Goal: Check status: Check status

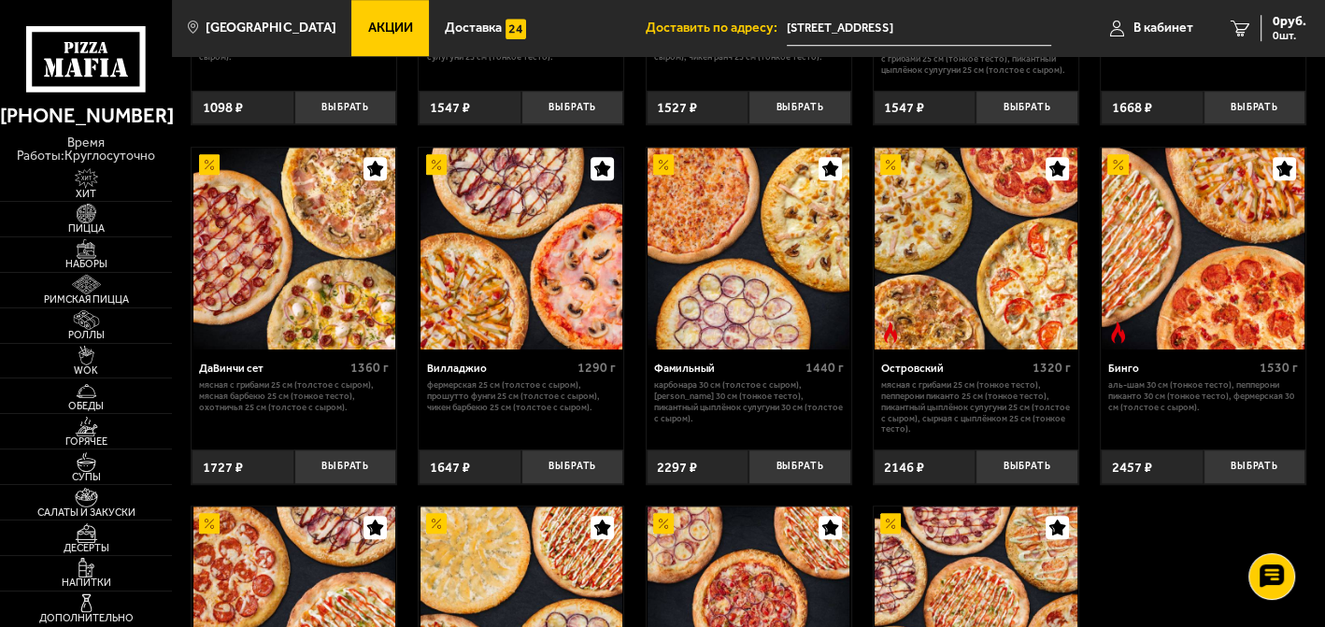
scroll to position [1349, 0]
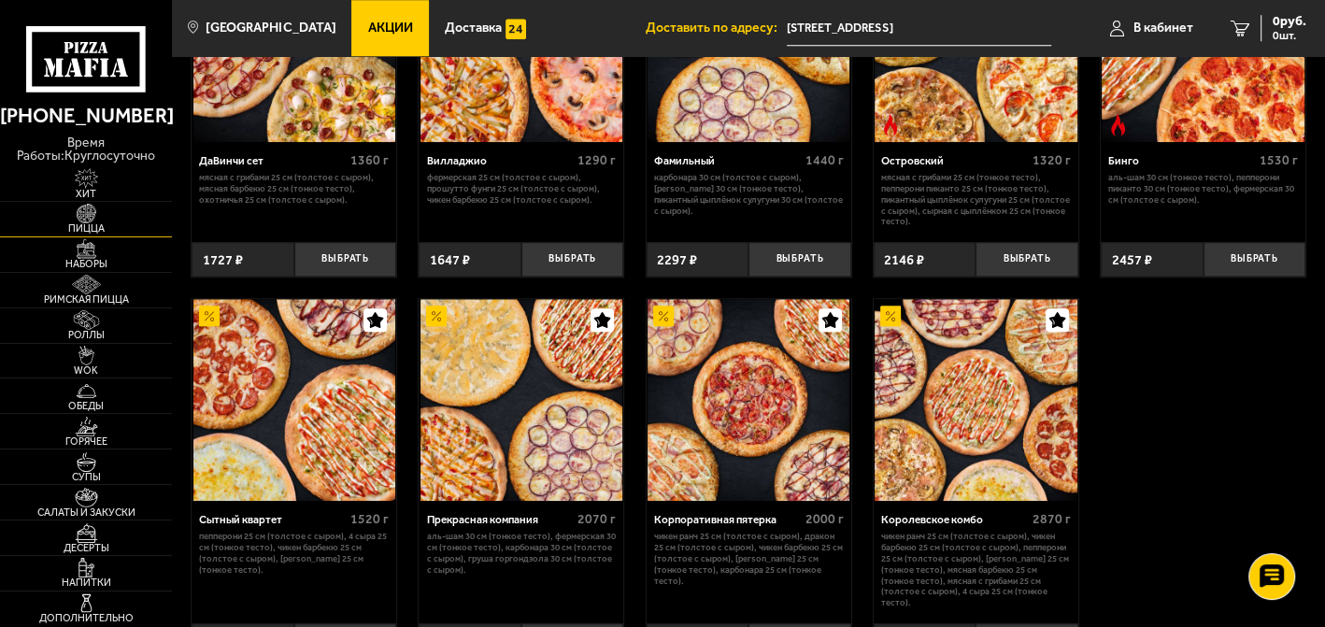
click at [102, 217] on img at bounding box center [86, 214] width 53 height 20
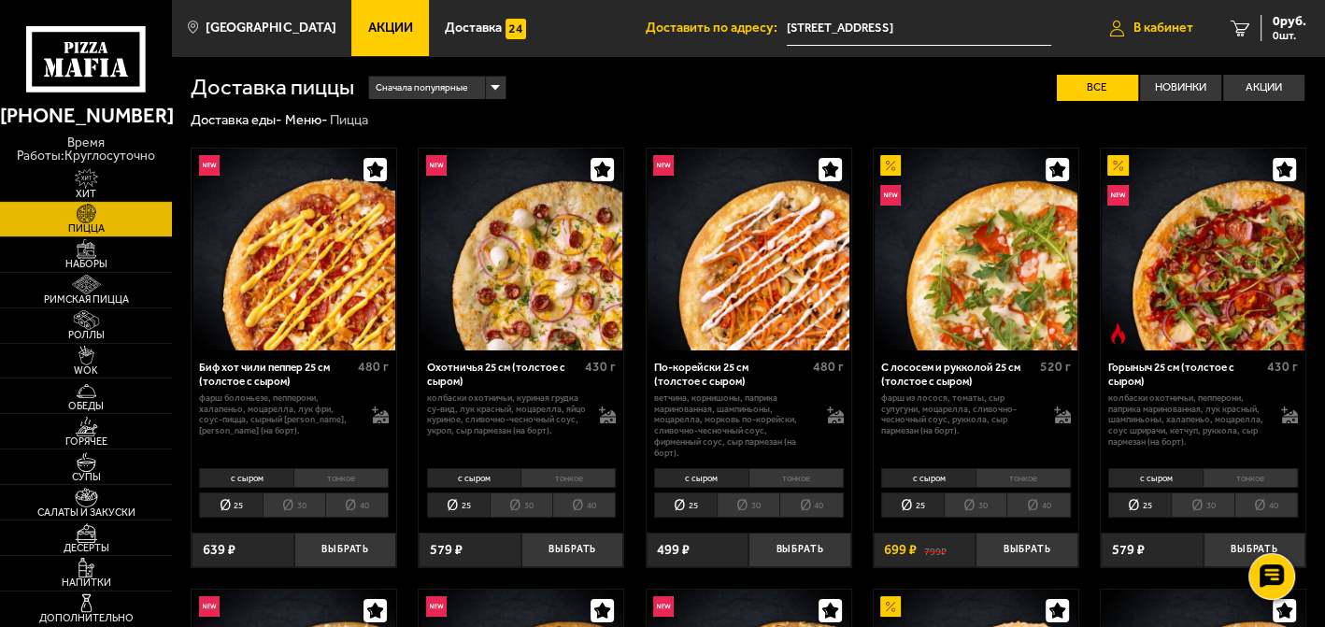
click at [1136, 19] on link "В кабинет" at bounding box center [1151, 28] width 120 height 56
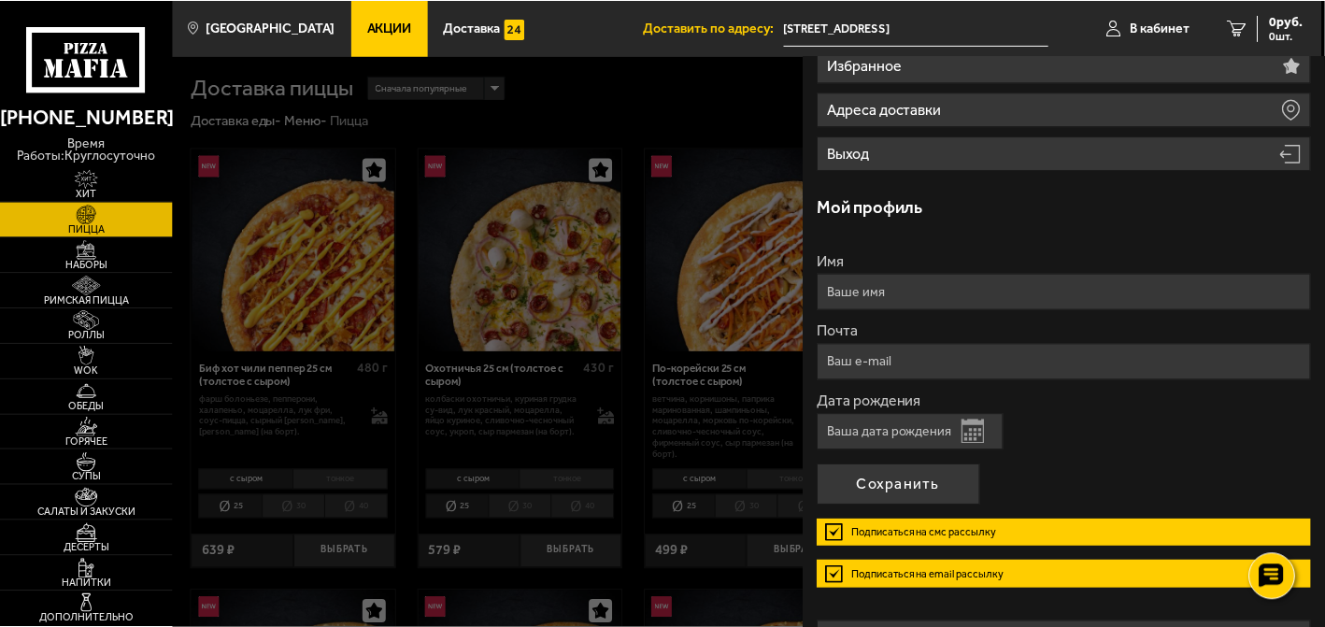
scroll to position [255, 0]
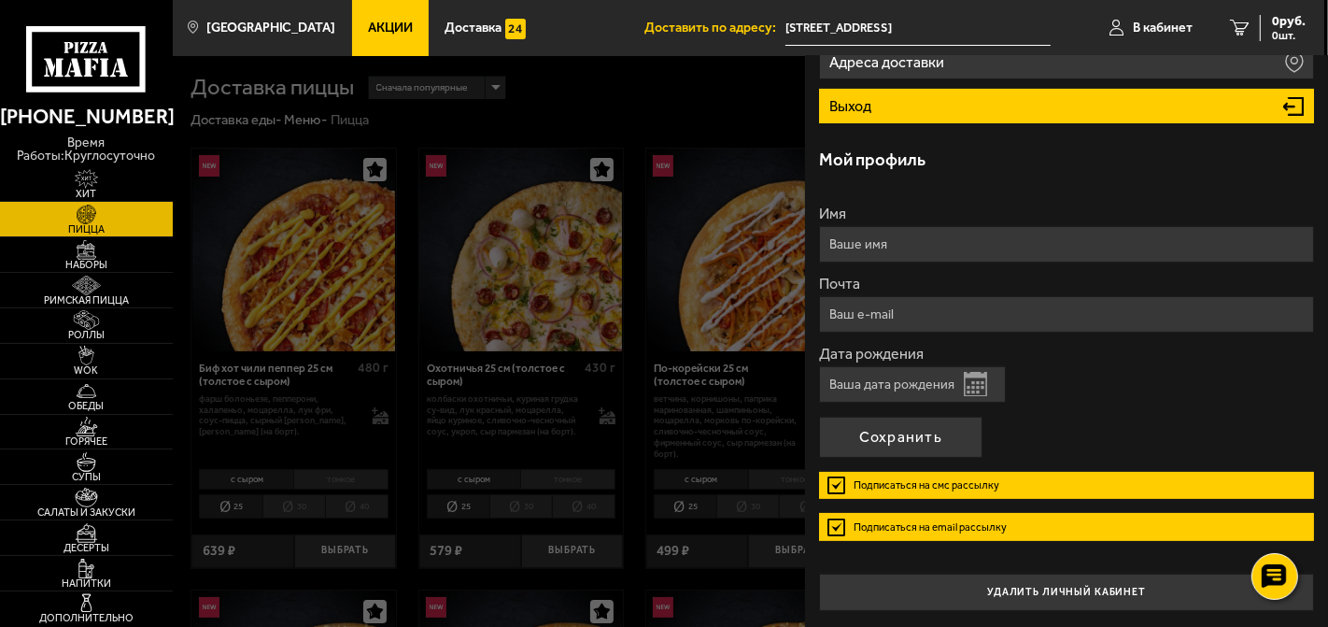
click at [917, 106] on li "Выход" at bounding box center [1066, 106] width 495 height 35
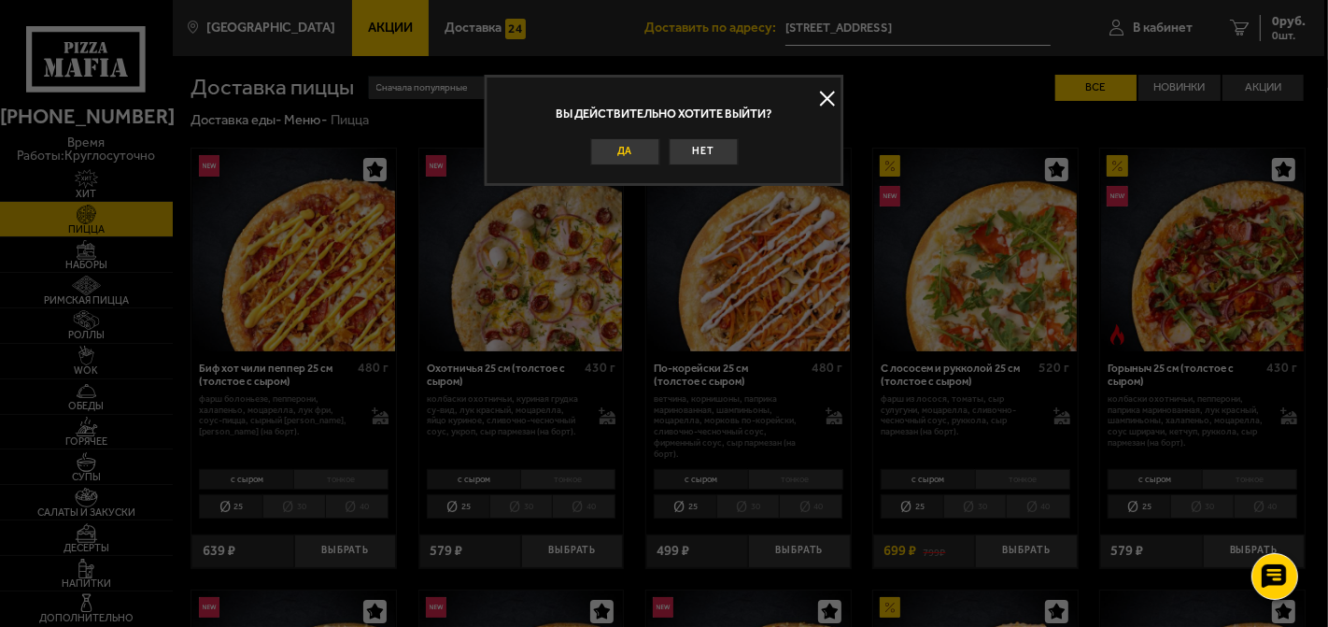
click at [615, 146] on button "Да" at bounding box center [624, 152] width 69 height 28
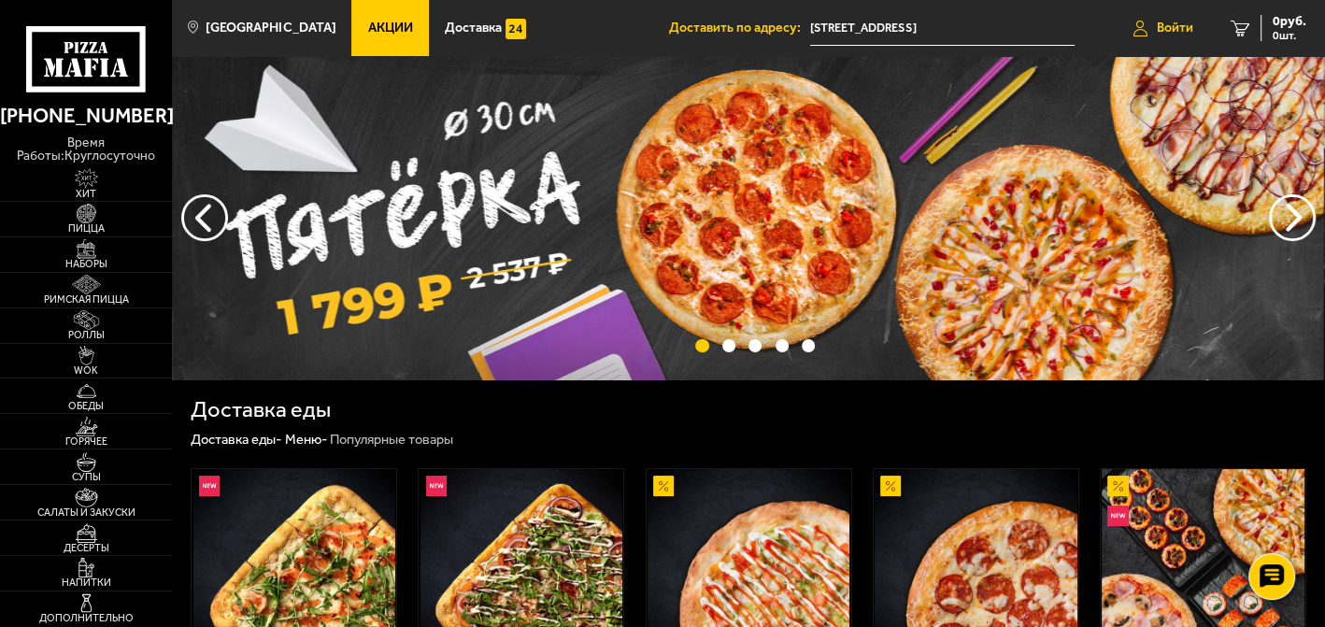
click at [1152, 30] on link "Войти" at bounding box center [1162, 28] width 97 height 56
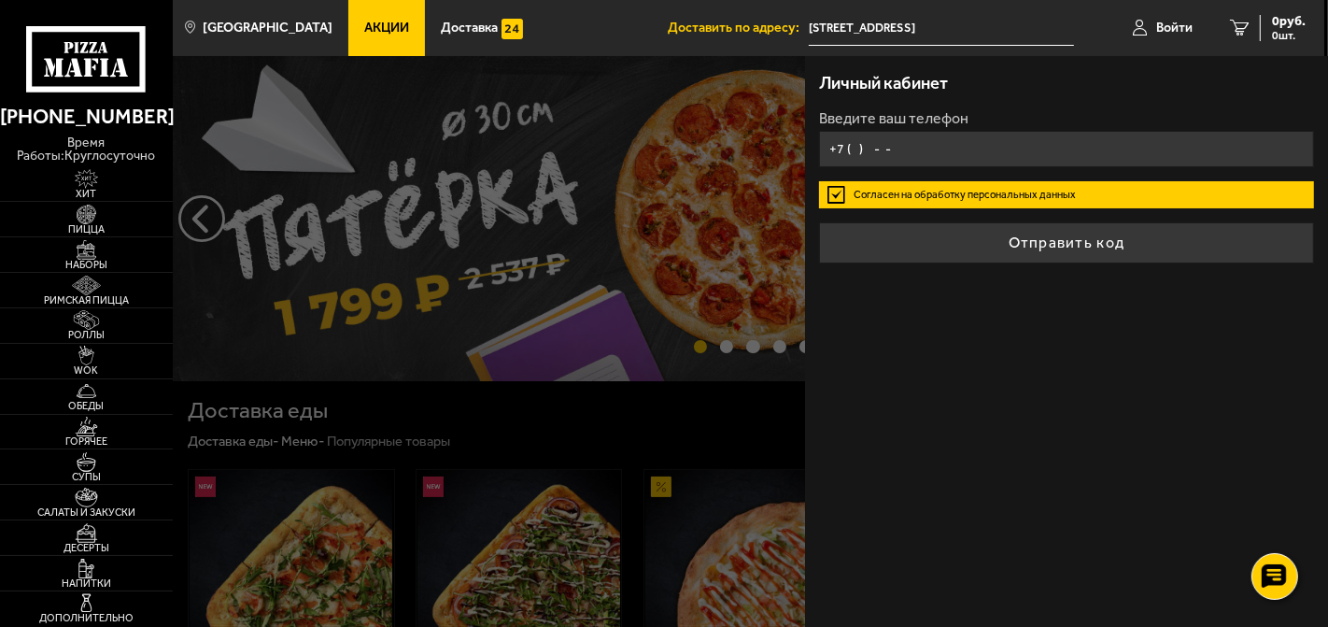
click at [849, 155] on input "+7 ( ) - -" at bounding box center [1066, 149] width 495 height 36
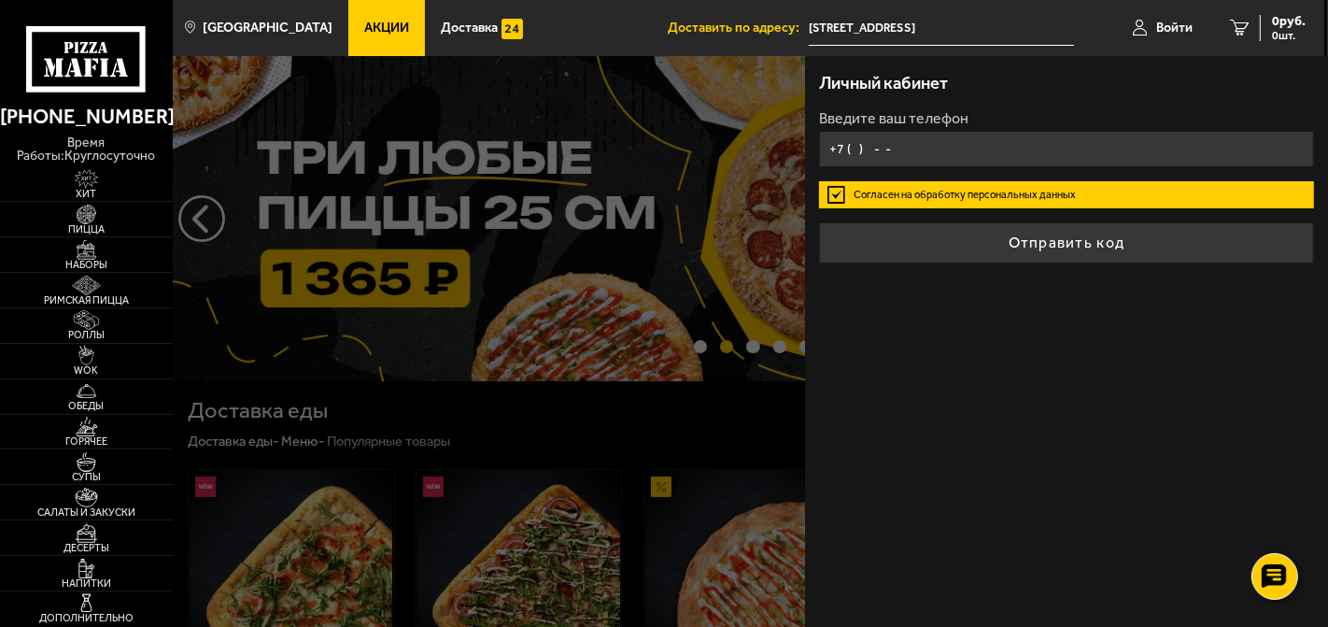
click at [848, 146] on input "+7 ( ) - -" at bounding box center [1066, 149] width 495 height 36
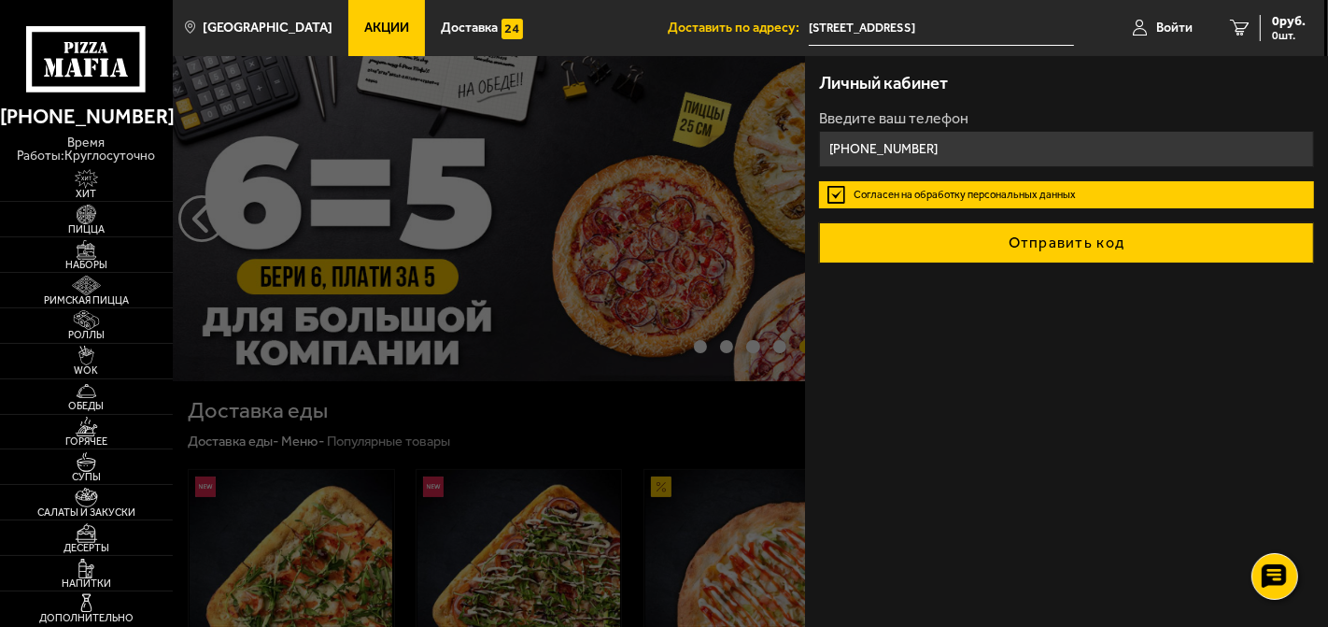
type input "+7 (921) 986-42-60"
click at [1062, 242] on button "Отправить код" at bounding box center [1066, 242] width 495 height 41
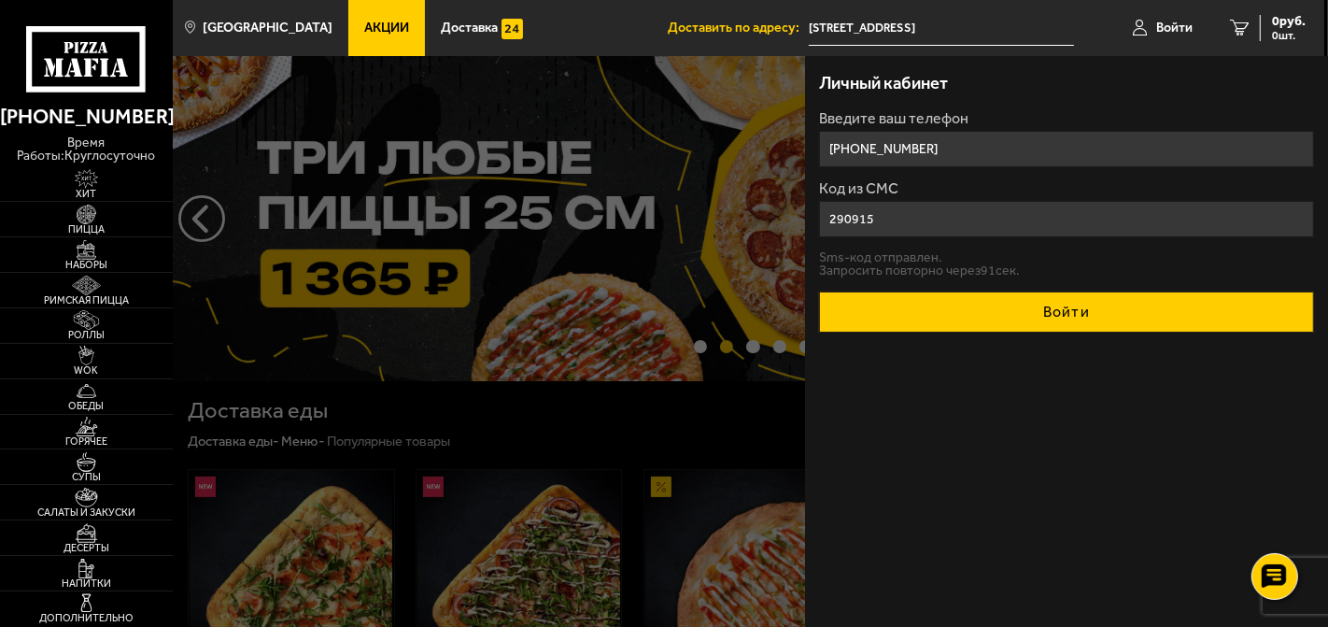
type input "290915"
click at [1045, 321] on button "Войти" at bounding box center [1066, 311] width 495 height 41
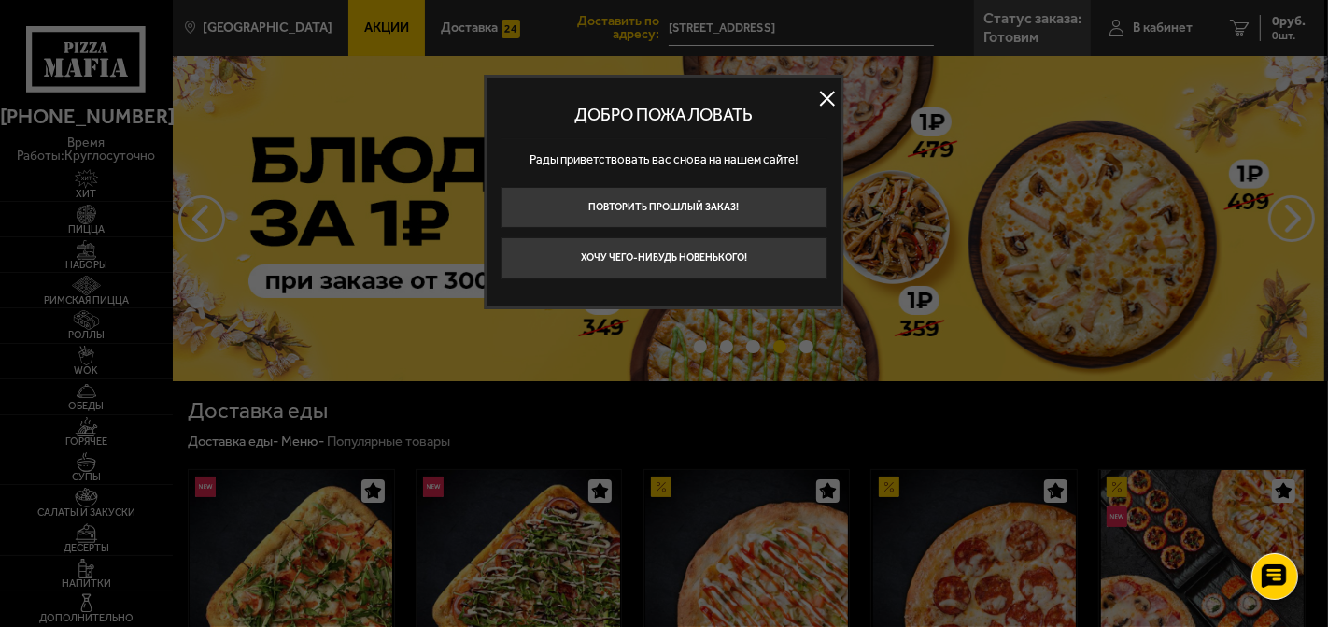
click at [835, 98] on button at bounding box center [828, 98] width 28 height 28
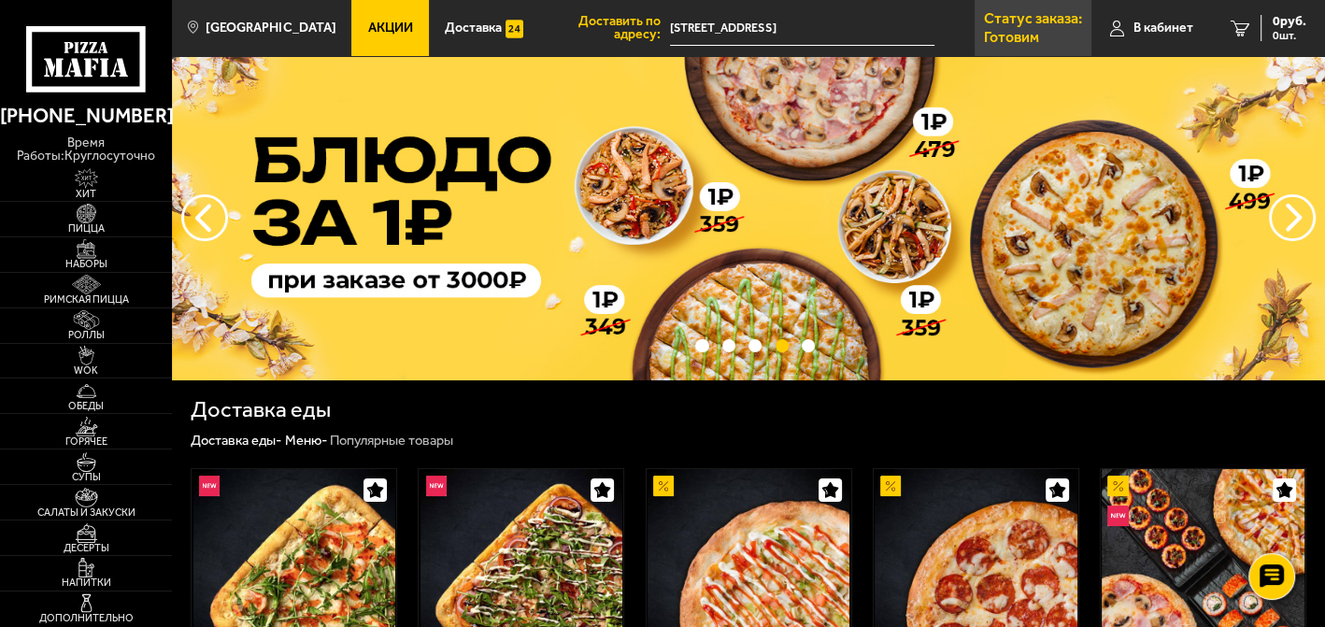
click at [1020, 21] on p "Статус заказа:" at bounding box center [1033, 18] width 98 height 15
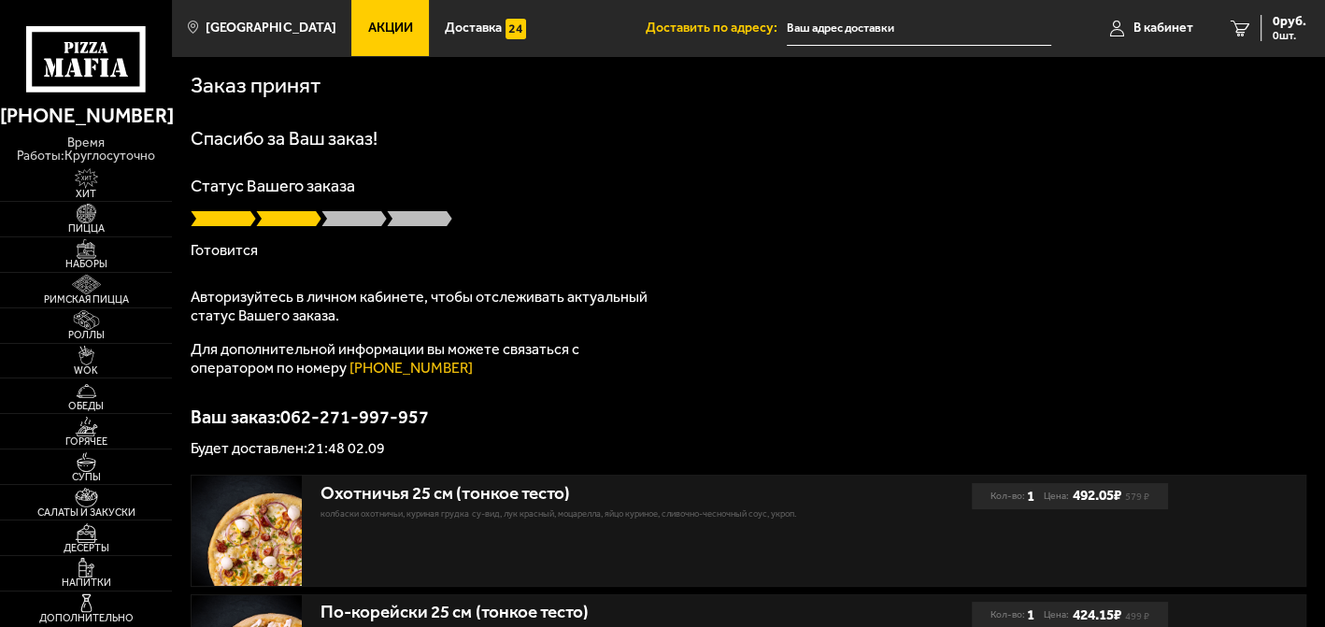
type input "[STREET_ADDRESS]"
